Goal: Book appointment/travel/reservation

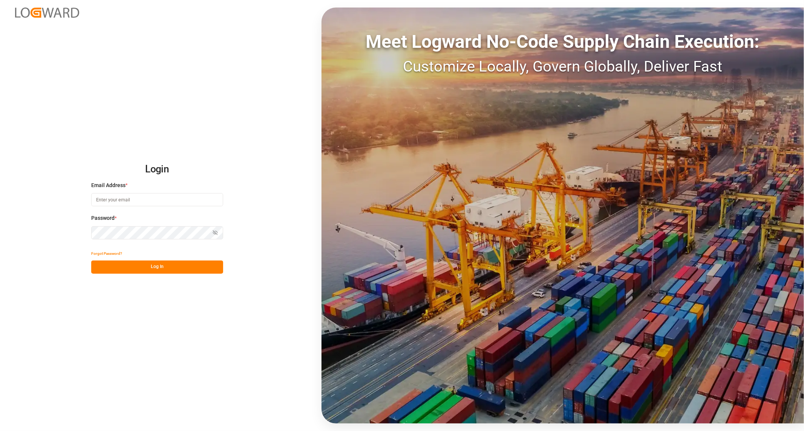
click at [240, 368] on div "Login Email Address * Password * Show password Forgot Password? Log In Meet Log…" at bounding box center [402, 215] width 804 height 431
click at [202, 201] on input at bounding box center [157, 199] width 132 height 13
type input "[PERSON_NAME][EMAIL_ADDRESS][PERSON_NAME][DOMAIN_NAME]"
click at [146, 273] on button "Log In" at bounding box center [157, 267] width 132 height 13
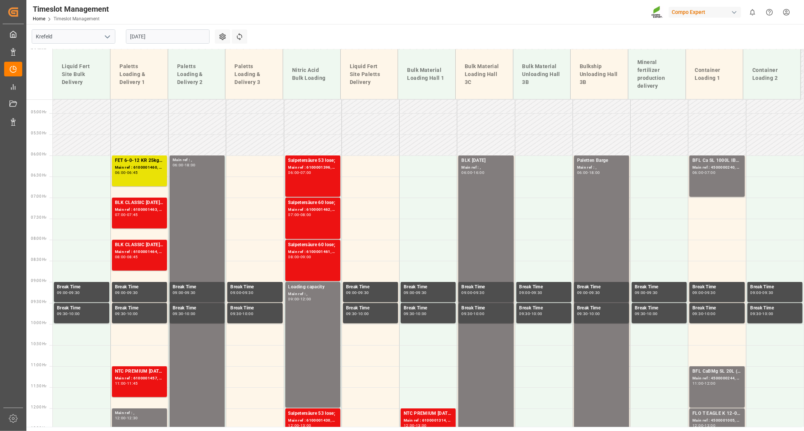
scroll to position [147, 0]
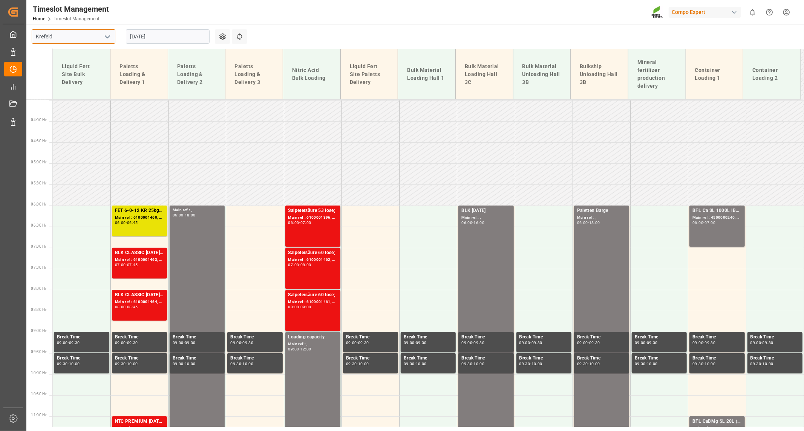
click at [98, 35] on input "Krefeld" at bounding box center [74, 36] width 84 height 14
click at [176, 42] on input "[DATE]" at bounding box center [168, 36] width 84 height 14
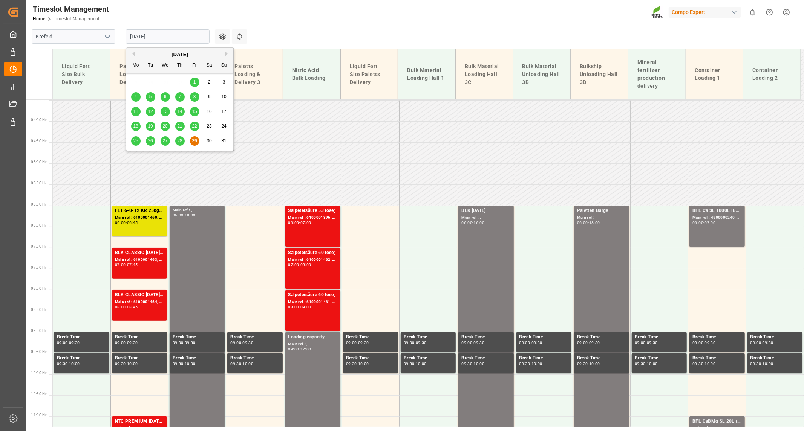
click at [182, 142] on span "28" at bounding box center [179, 140] width 5 height 5
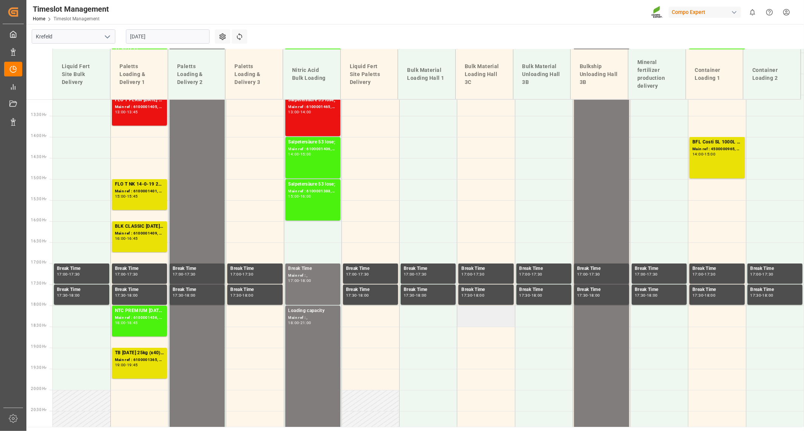
scroll to position [524, 0]
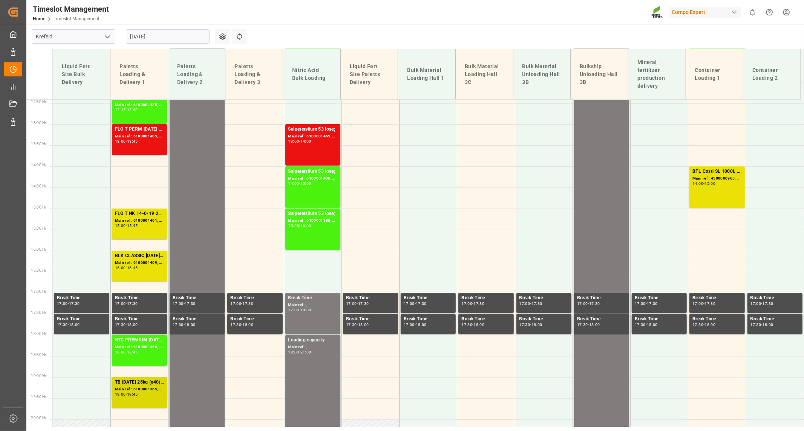
click at [151, 381] on div "TB [DATE] 25kg (x40) INT;" at bounding box center [139, 383] width 49 height 8
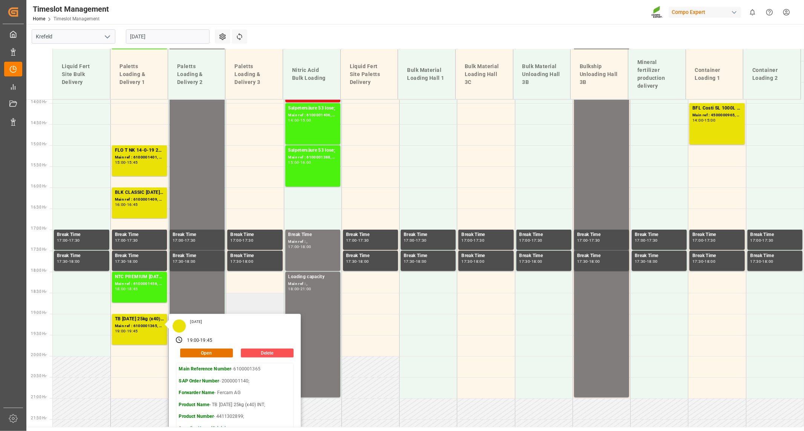
scroll to position [607, 0]
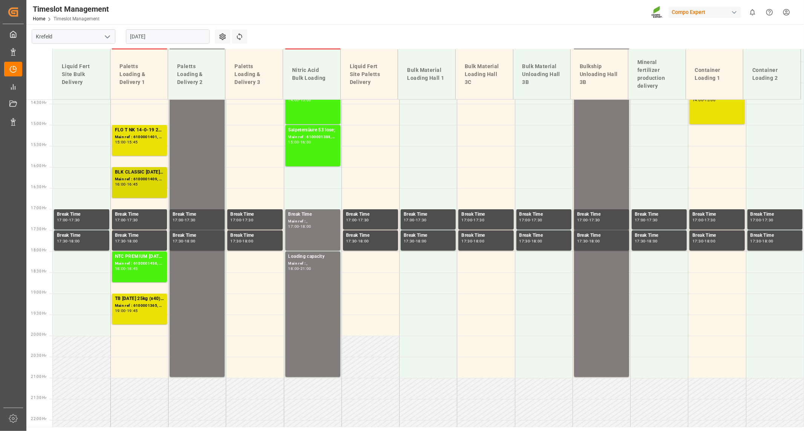
click at [135, 169] on div "BLK CLASSIC [DATE]+3+TE 600kg BB;NTC PREMIUM [DATE]+3+TE 600kg BB;" at bounding box center [139, 173] width 49 height 8
click at [132, 135] on div "Main ref : 6100001401, 2000001219;" at bounding box center [139, 137] width 49 height 6
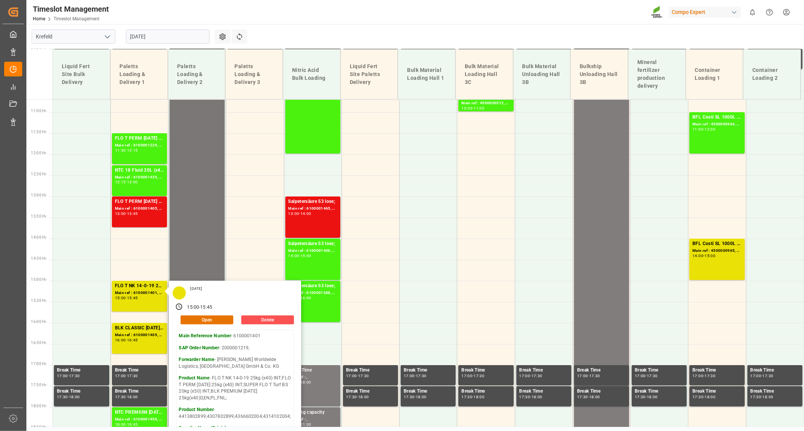
scroll to position [440, 0]
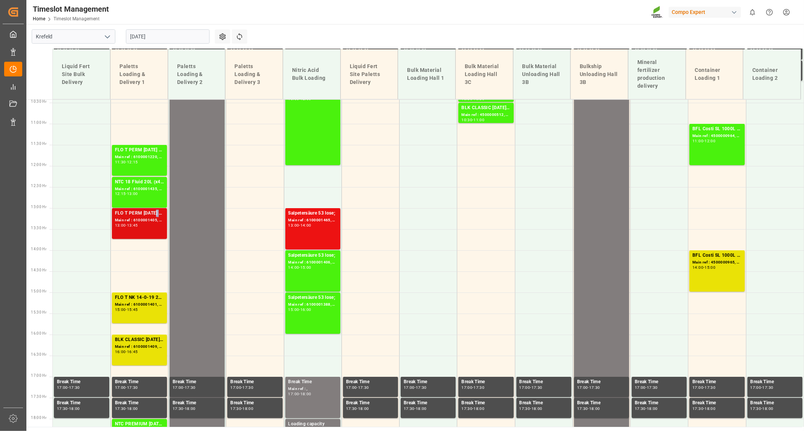
click at [154, 210] on div "FLO T PERM [DATE] 25kg (x40) INT;FLO T NK 14-0-19 25kg (x40) INT;SUPER FLO T Tu…" at bounding box center [139, 214] width 49 height 8
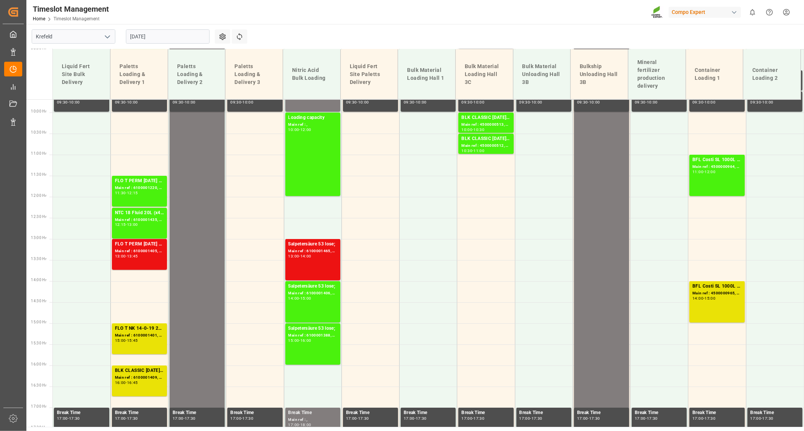
scroll to position [314, 0]
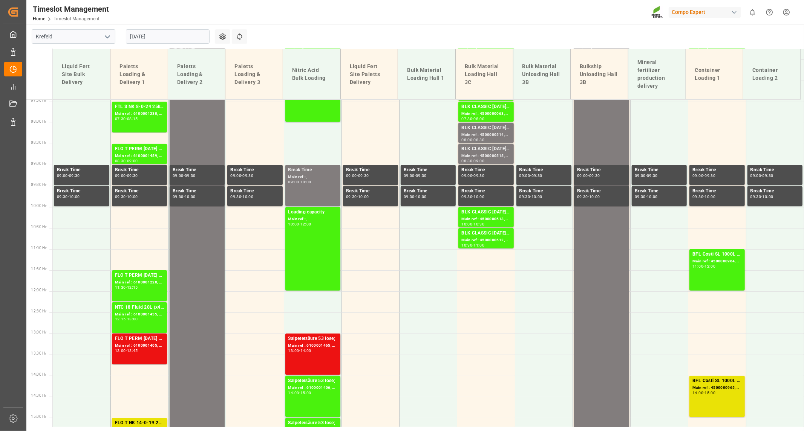
click at [186, 37] on input "[DATE]" at bounding box center [168, 36] width 84 height 14
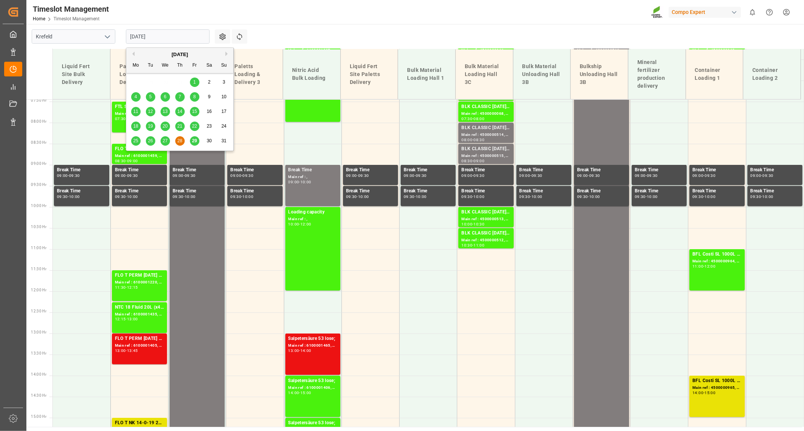
click at [195, 144] on span "29" at bounding box center [194, 140] width 5 height 5
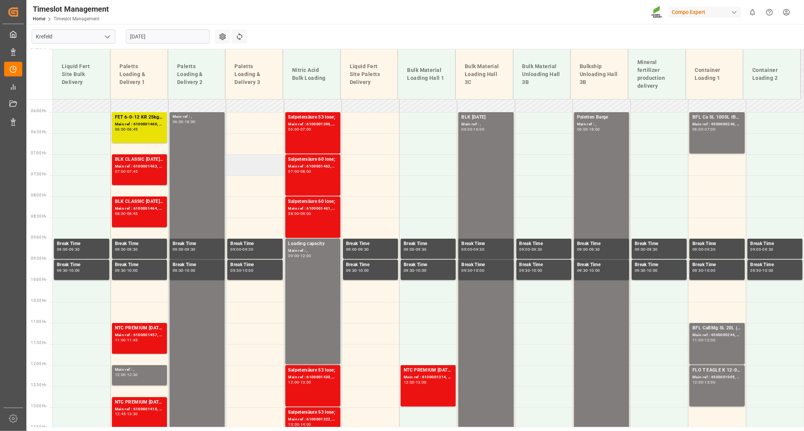
scroll to position [231, 0]
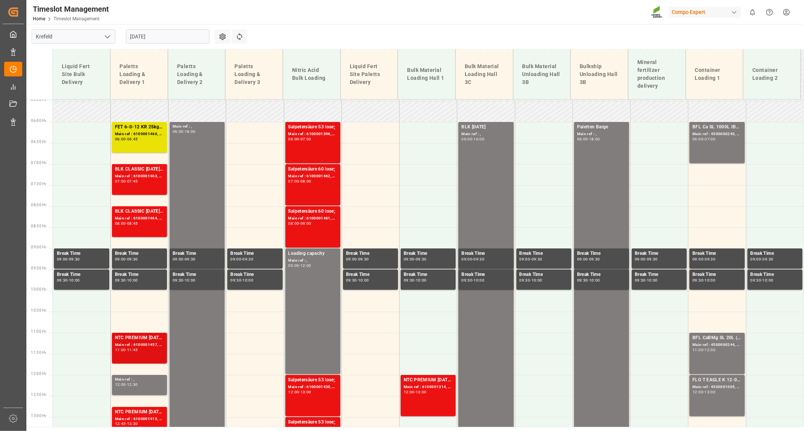
click at [136, 344] on div "Main ref : 6100001457, 2000001230;" at bounding box center [139, 345] width 49 height 6
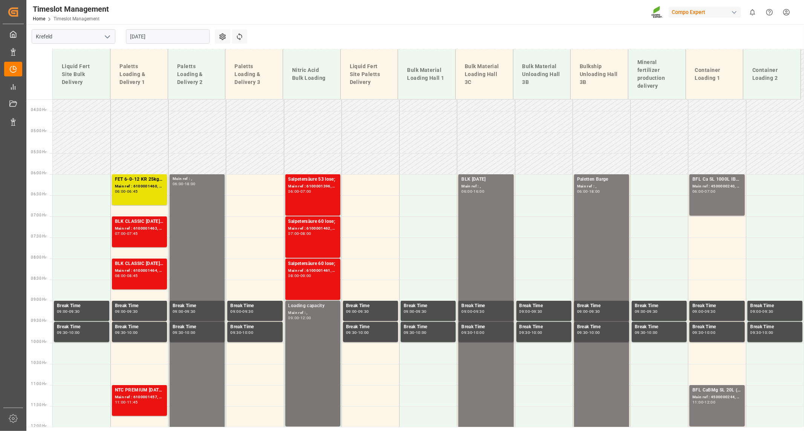
scroll to position [105, 0]
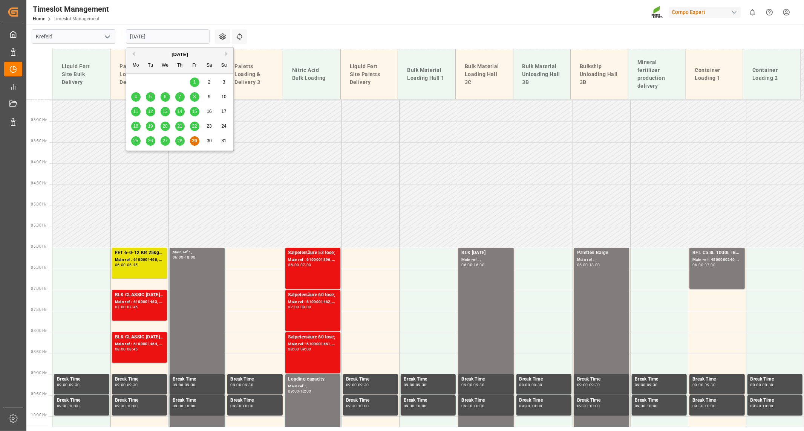
click at [186, 40] on input "[DATE]" at bounding box center [168, 36] width 84 height 14
drag, startPoint x: 229, startPoint y: 54, endPoint x: 161, endPoint y: 74, distance: 70.7
click at [229, 54] on button "Next Month" at bounding box center [227, 54] width 5 height 5
click at [137, 78] on div "1" at bounding box center [135, 82] width 9 height 9
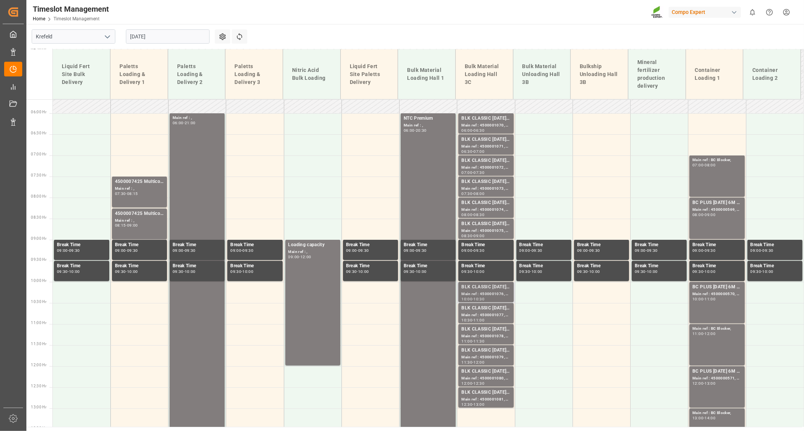
scroll to position [231, 0]
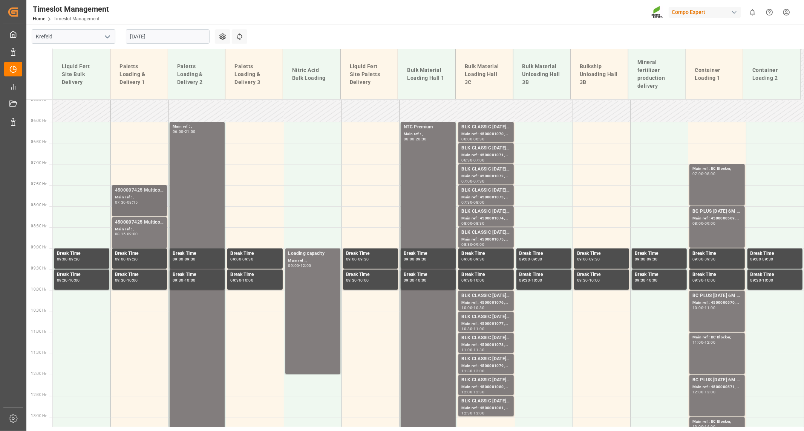
click at [133, 193] on div "4500007425 Multicote 4M" at bounding box center [139, 191] width 49 height 8
click at [125, 231] on div "Main ref : ," at bounding box center [139, 229] width 49 height 6
click at [494, 136] on div "Main ref : 4500001070, 2000001075;" at bounding box center [485, 134] width 49 height 6
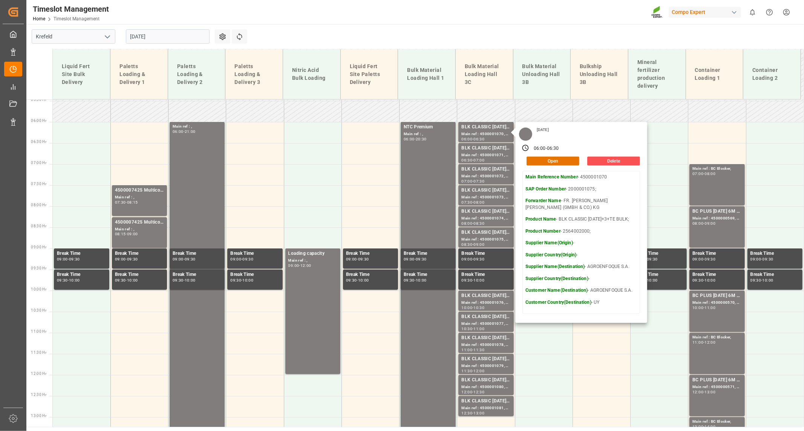
click at [190, 31] on input "[DATE]" at bounding box center [168, 36] width 84 height 14
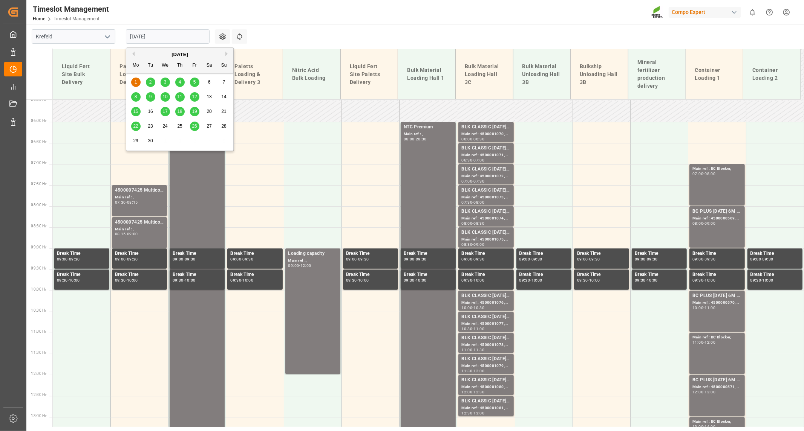
click at [311, 15] on div "Timeslot Management Home Timeslot Management Compo Expert 0 Notifications Only …" at bounding box center [412, 12] width 783 height 24
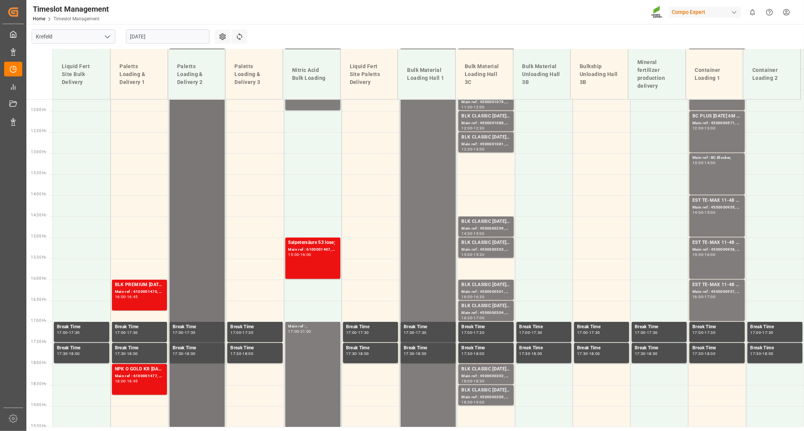
scroll to position [524, 0]
